Goal: Find specific page/section: Find specific page/section

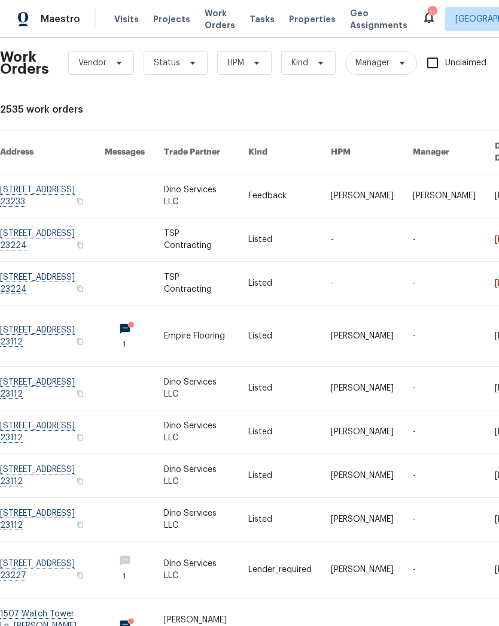
scroll to position [11, 0]
click at [27, 266] on link at bounding box center [52, 283] width 105 height 43
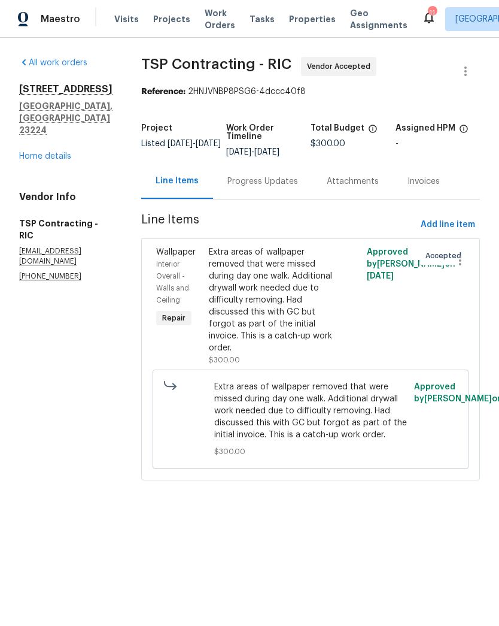
click at [209, 313] on div "Extra areas of wallpaper removed that were missed during day one walk. Addition…" at bounding box center [271, 300] width 125 height 108
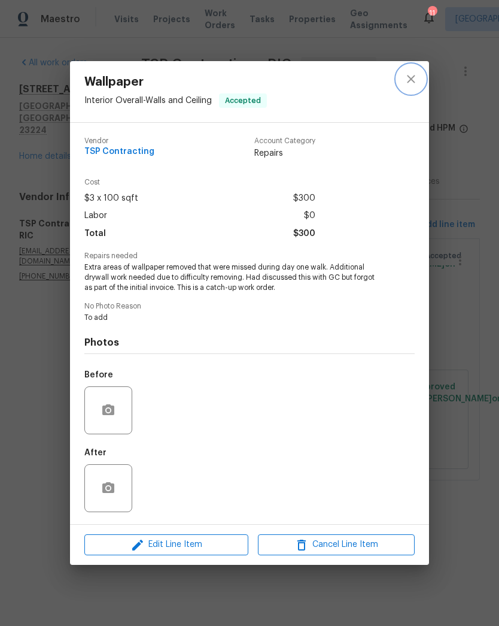
click at [413, 84] on icon "close" at bounding box center [411, 79] width 14 height 14
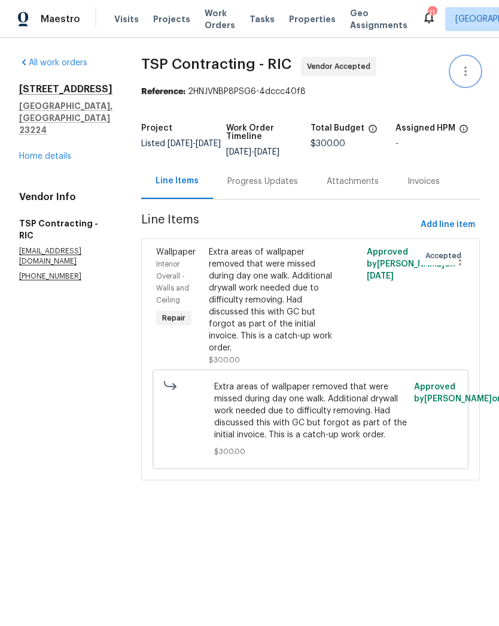
click at [466, 74] on icon "button" at bounding box center [466, 71] width 2 height 10
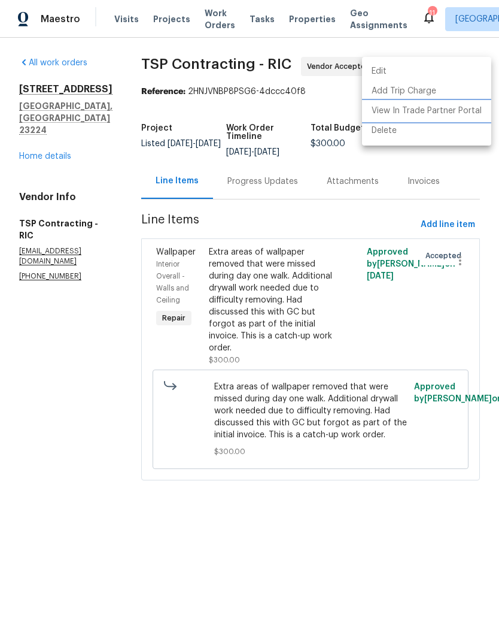
click at [423, 113] on li "View In Trade Partner Portal" at bounding box center [426, 111] width 129 height 20
click at [447, 55] on div at bounding box center [249, 313] width 499 height 626
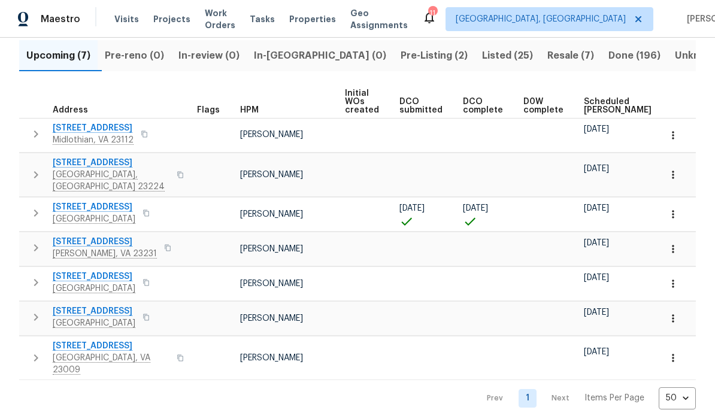
click at [72, 236] on span "[STREET_ADDRESS]" at bounding box center [105, 242] width 104 height 12
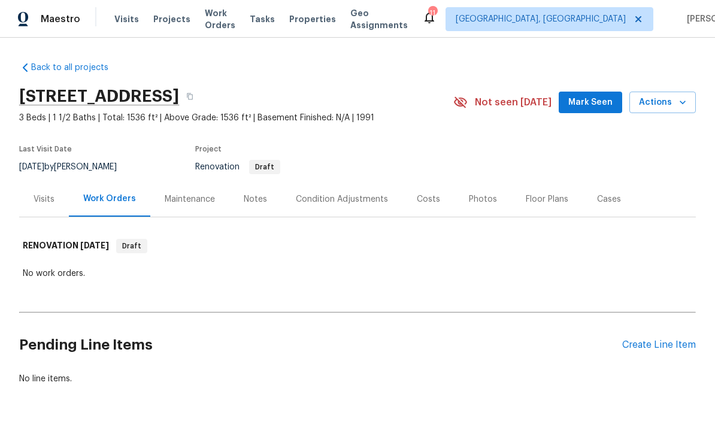
click at [330, 193] on div "Condition Adjustments" at bounding box center [342, 199] width 92 height 12
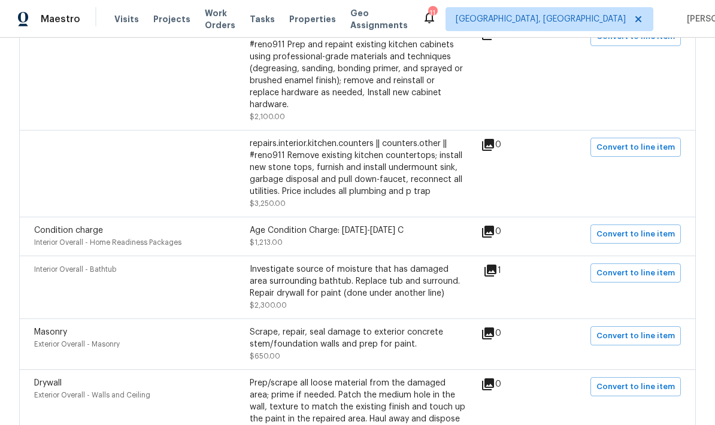
scroll to position [399, 0]
click at [496, 269] on icon at bounding box center [490, 270] width 12 height 12
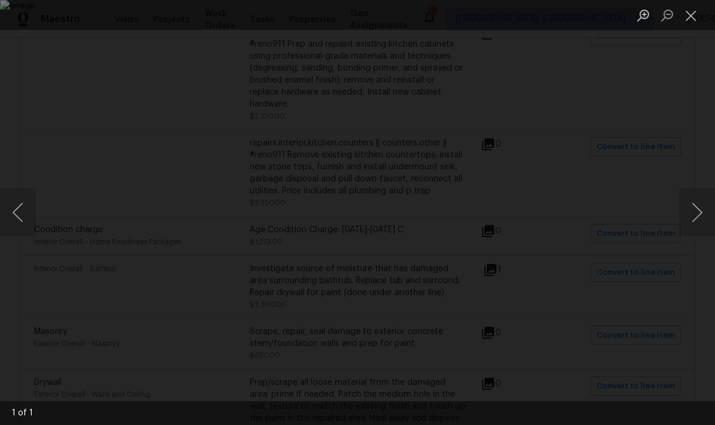
click at [685, 20] on button "Close lightbox" at bounding box center [691, 15] width 24 height 21
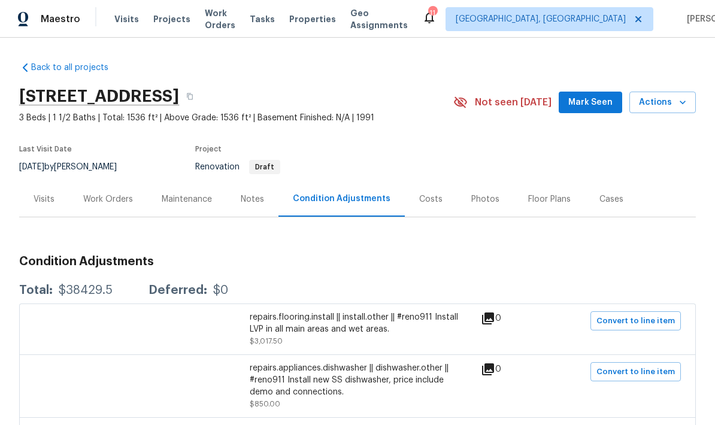
scroll to position [0, 0]
click at [201, 97] on button "button" at bounding box center [190, 97] width 22 height 22
